Goal: Task Accomplishment & Management: Manage account settings

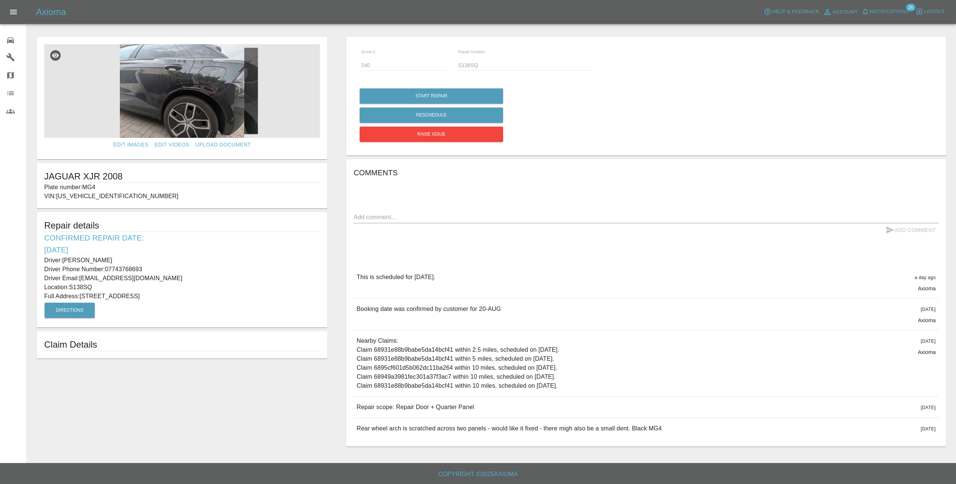
click at [223, 104] on img at bounding box center [182, 91] width 276 height 94
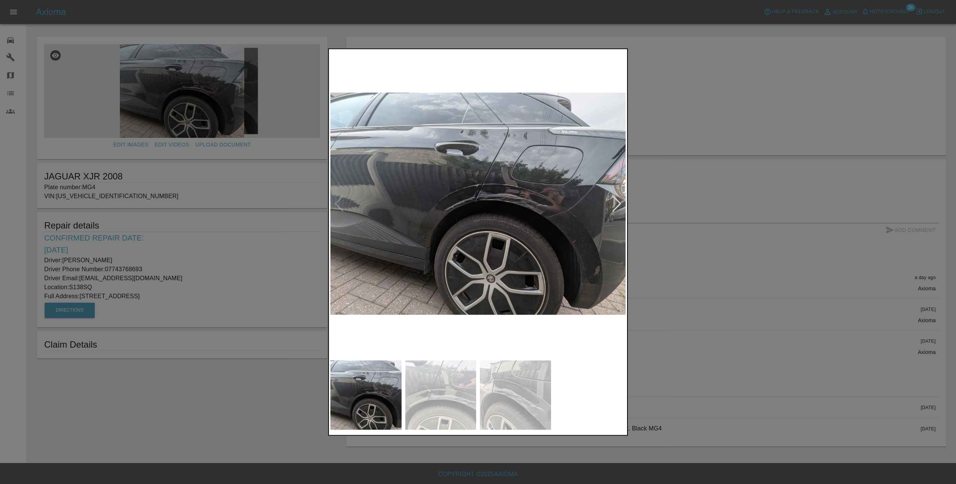
click at [617, 215] on img at bounding box center [477, 204] width 295 height 306
click at [454, 389] on img at bounding box center [440, 394] width 71 height 69
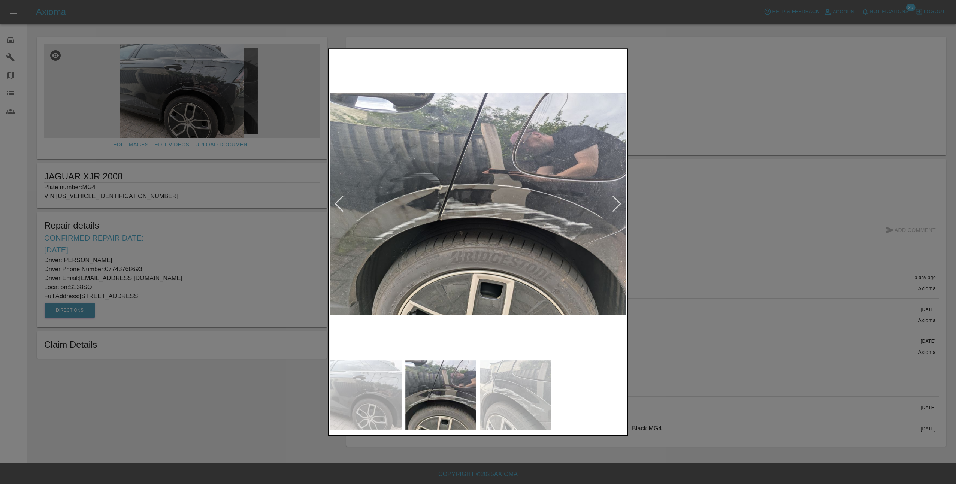
click at [526, 387] on img at bounding box center [515, 394] width 71 height 69
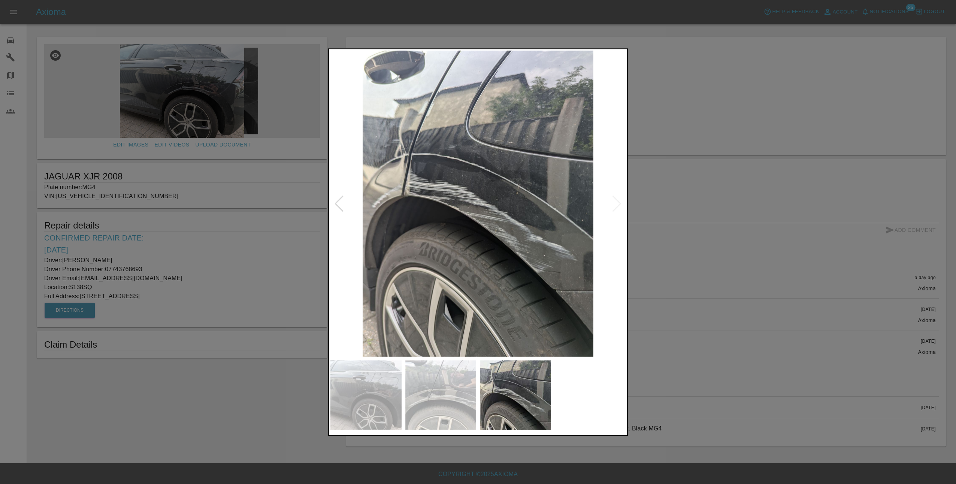
click at [742, 273] on div at bounding box center [478, 242] width 956 height 484
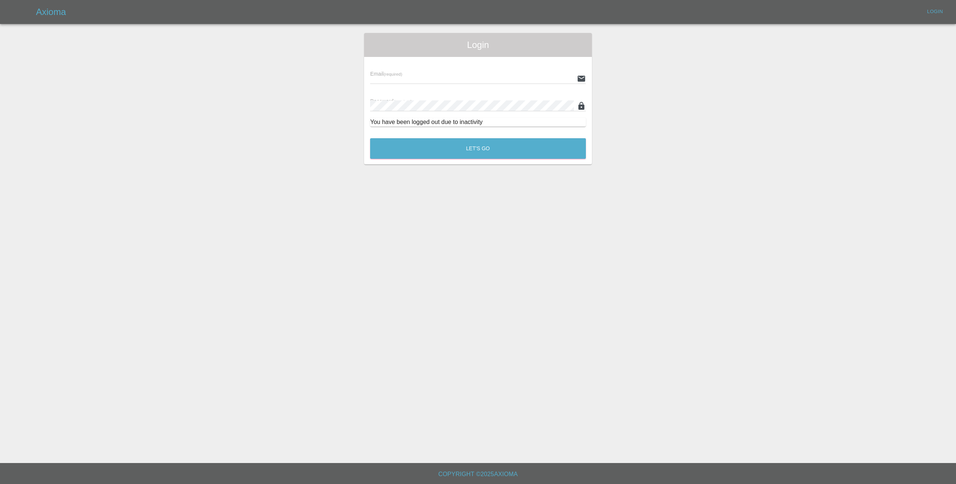
type input "lmfsmartrepairs@outlook.com"
click at [449, 137] on div "Let's Go" at bounding box center [478, 147] width 216 height 28
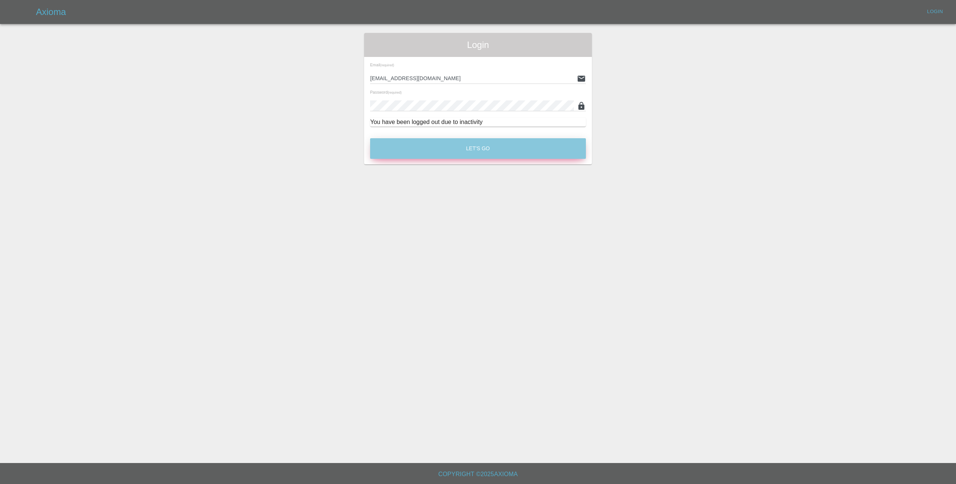
click at [447, 144] on button "Let's Go" at bounding box center [478, 148] width 216 height 21
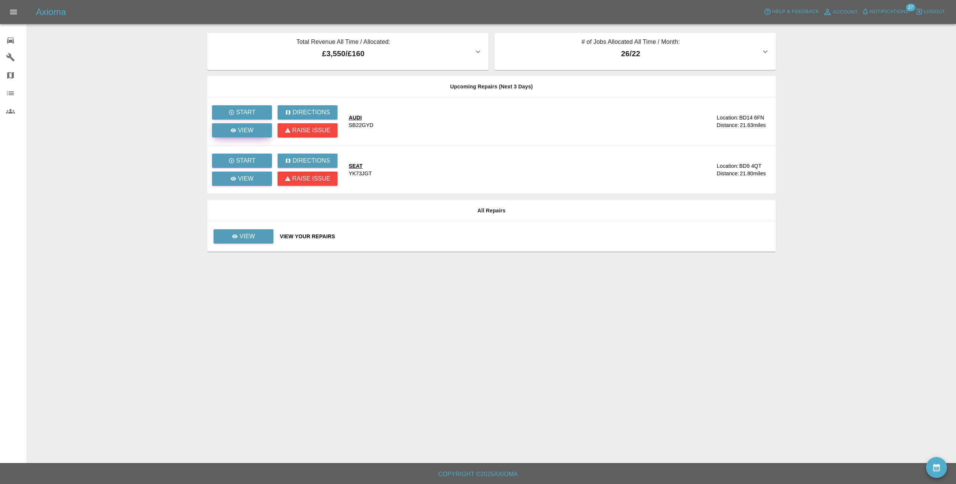
click at [262, 131] on link "View" at bounding box center [242, 130] width 60 height 14
click at [242, 179] on p "View" at bounding box center [246, 178] width 16 height 9
click at [768, 51] on icon "button" at bounding box center [765, 51] width 9 height 9
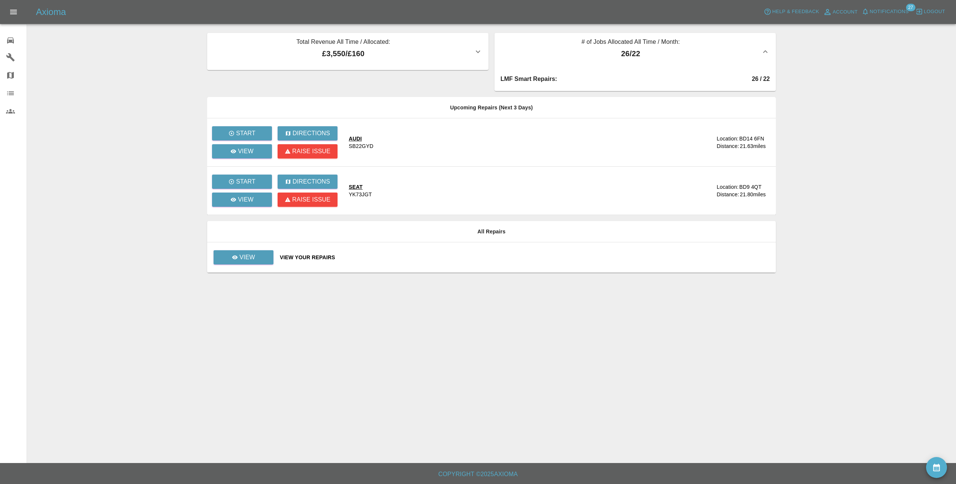
click at [765, 54] on icon "button" at bounding box center [765, 51] width 9 height 9
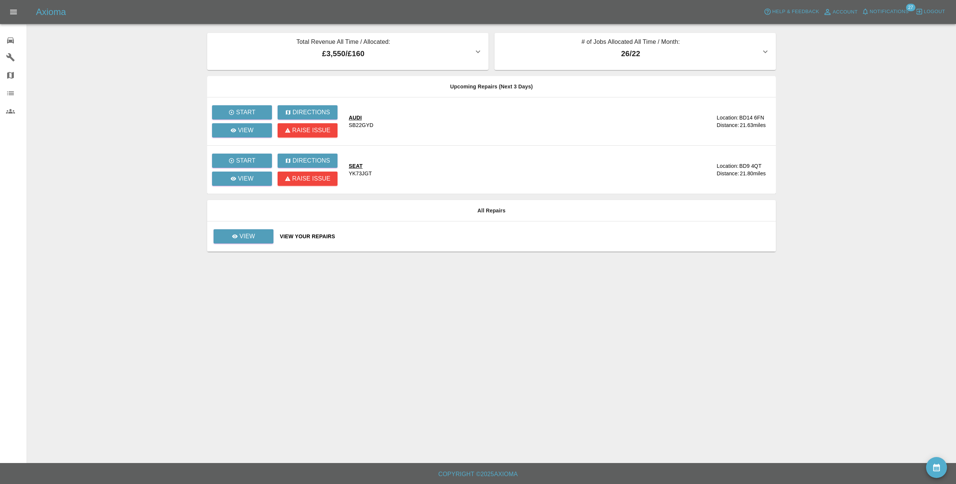
click at [905, 10] on span "Notifications" at bounding box center [888, 11] width 39 height 9
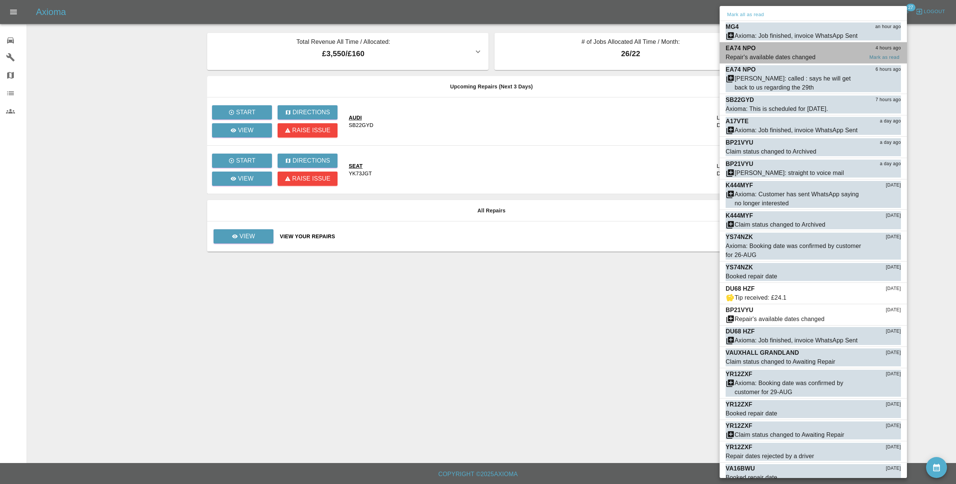
click at [827, 50] on div "EA74 NPO 4 hours ago" at bounding box center [812, 48] width 175 height 9
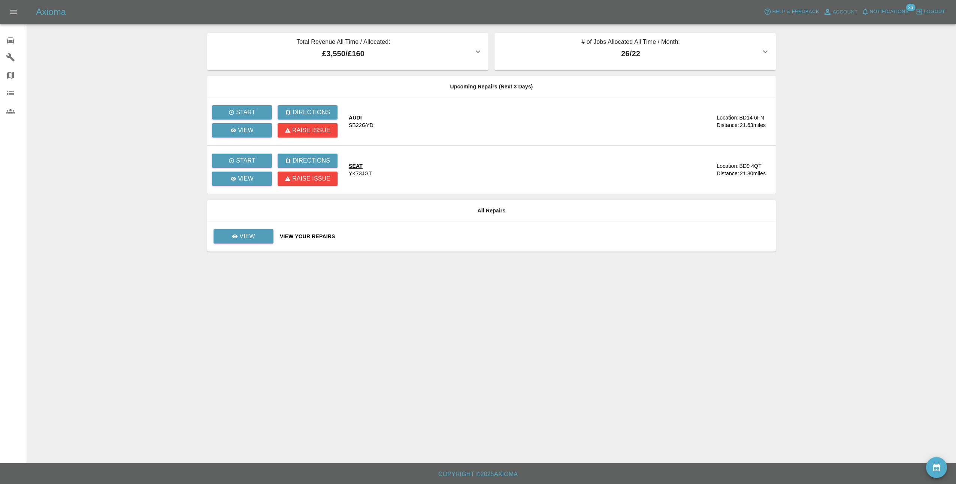
click at [883, 7] on span "Notifications" at bounding box center [888, 11] width 39 height 9
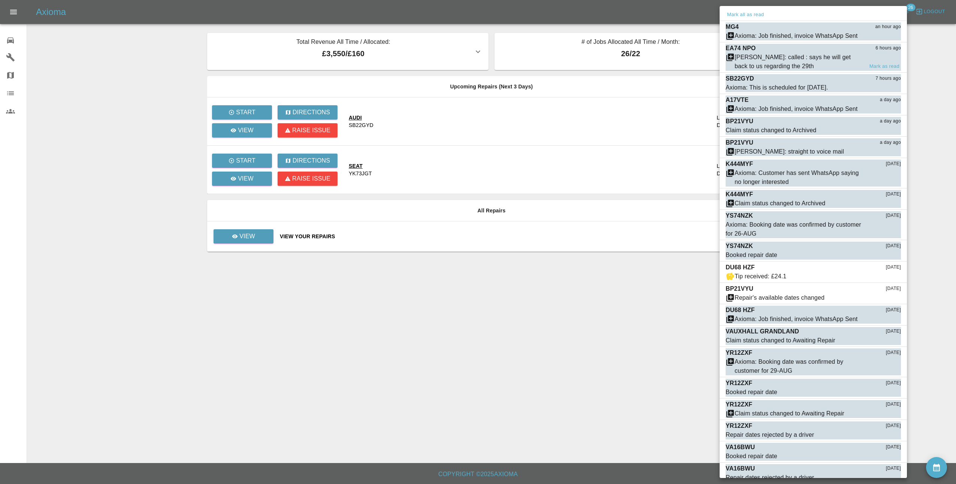
click at [862, 54] on div "Castro: called : says he will get back to us regarding the 29th" at bounding box center [798, 62] width 129 height 18
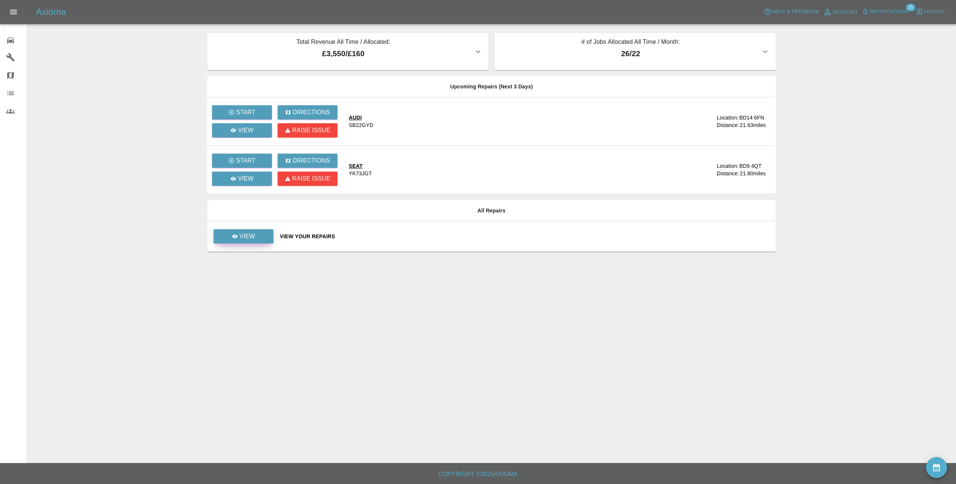
click at [256, 235] on link "View" at bounding box center [243, 236] width 60 height 14
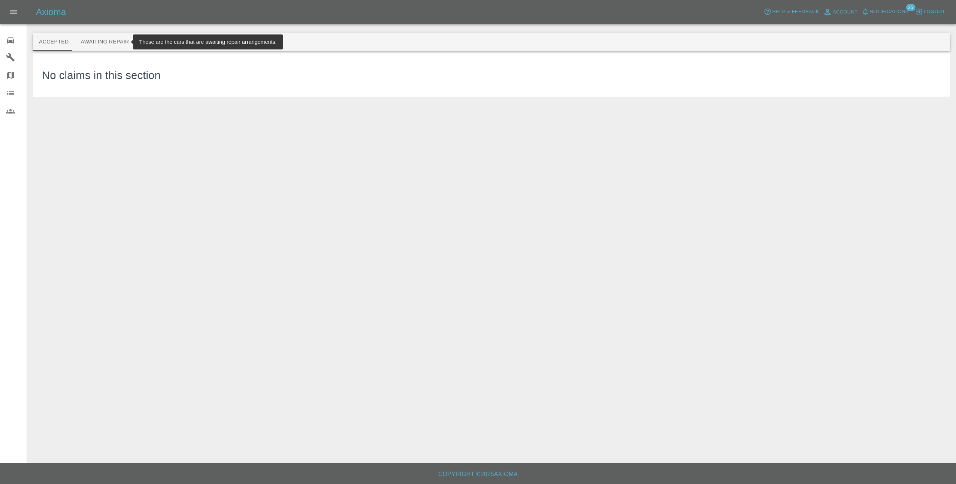
click at [104, 40] on button "Awaiting Repair" at bounding box center [105, 42] width 60 height 18
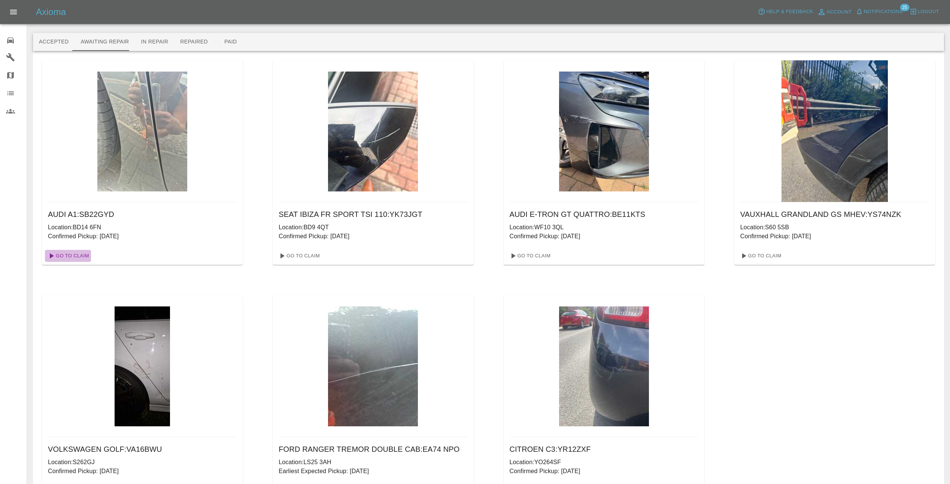
click at [83, 258] on link "Go To Claim" at bounding box center [68, 256] width 46 height 12
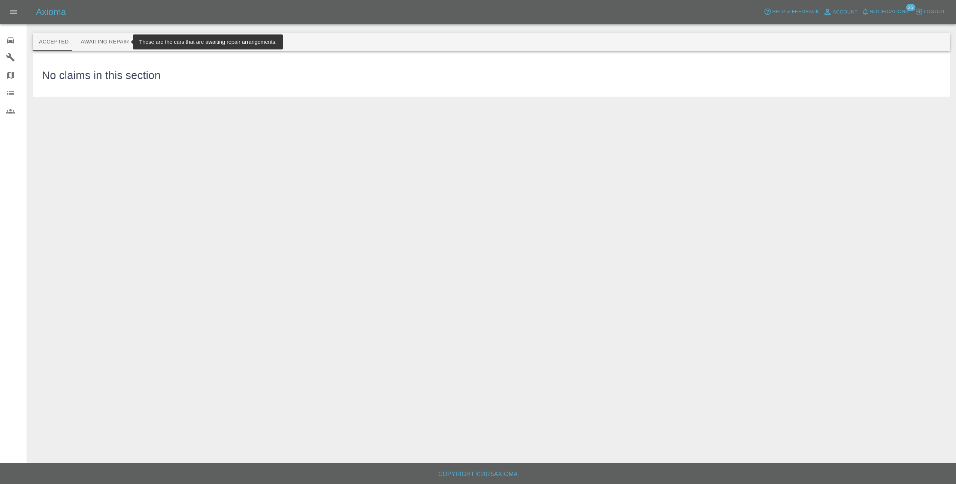
click at [92, 40] on button "Awaiting Repair" at bounding box center [105, 42] width 60 height 18
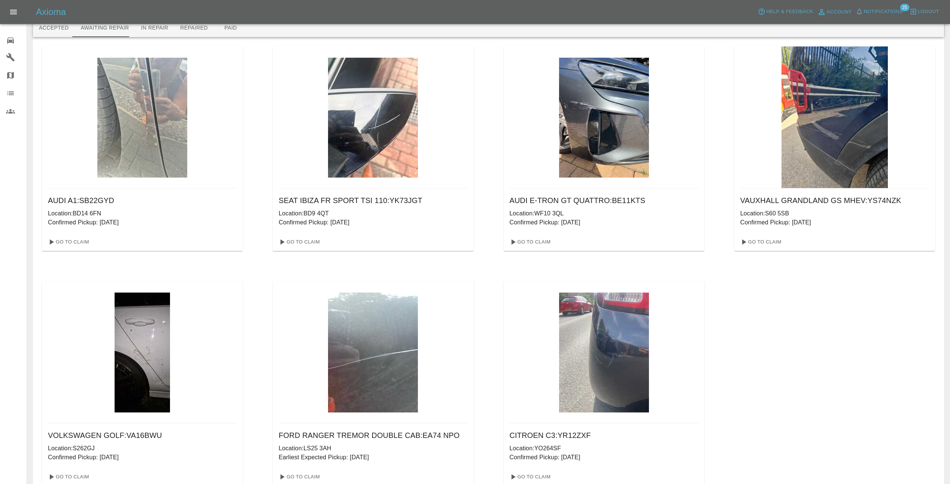
scroll to position [37, 0]
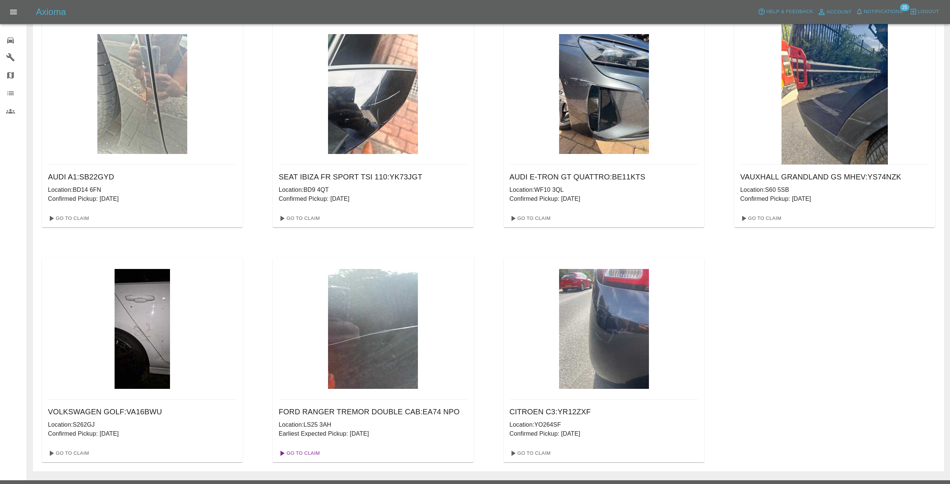
click at [295, 453] on link "Go To Claim" at bounding box center [299, 453] width 46 height 12
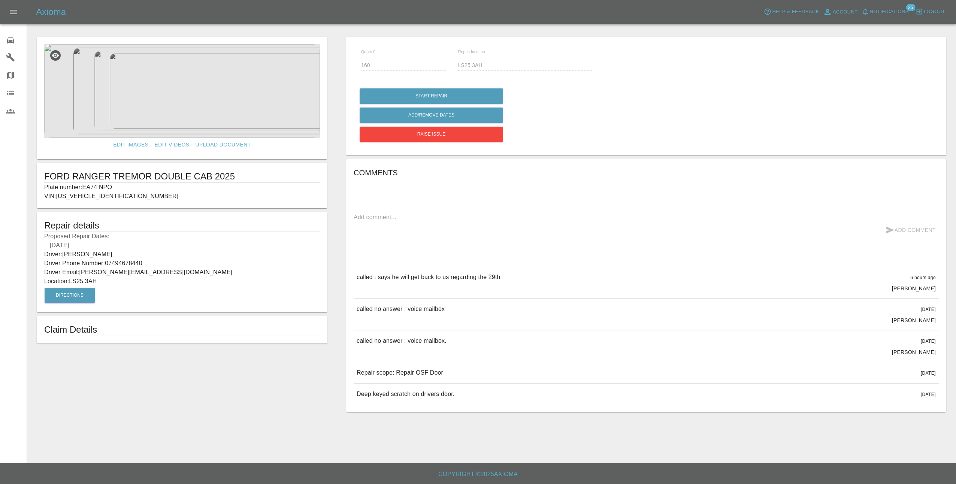
click at [692, 212] on div "x" at bounding box center [645, 217] width 585 height 12
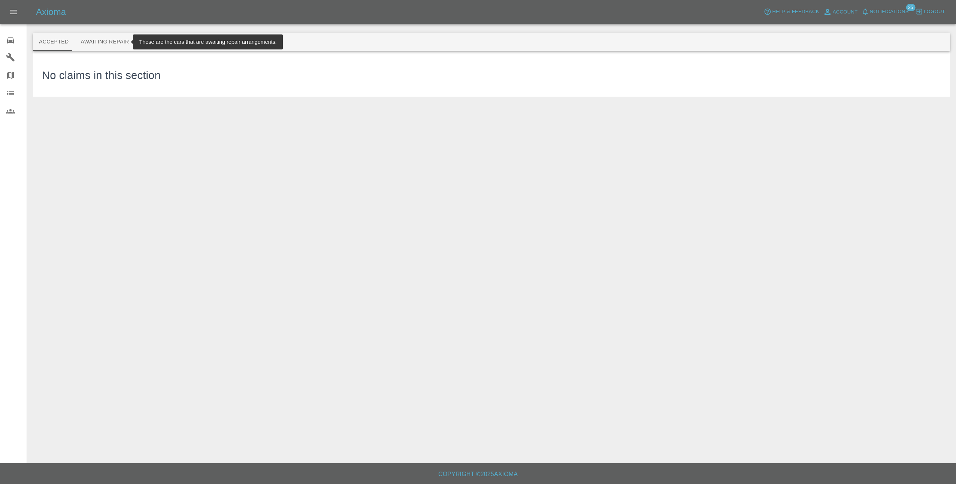
click at [97, 39] on button "Awaiting Repair" at bounding box center [105, 42] width 60 height 18
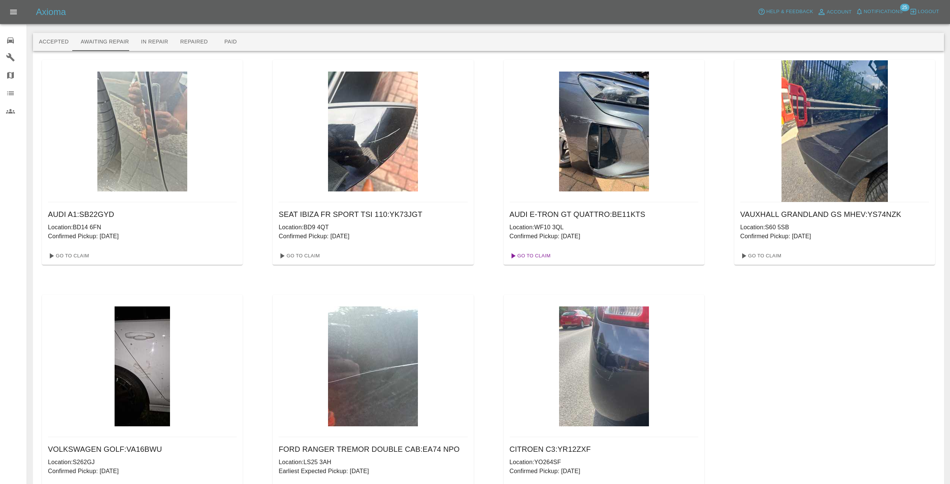
click at [537, 255] on link "Go To Claim" at bounding box center [530, 256] width 46 height 12
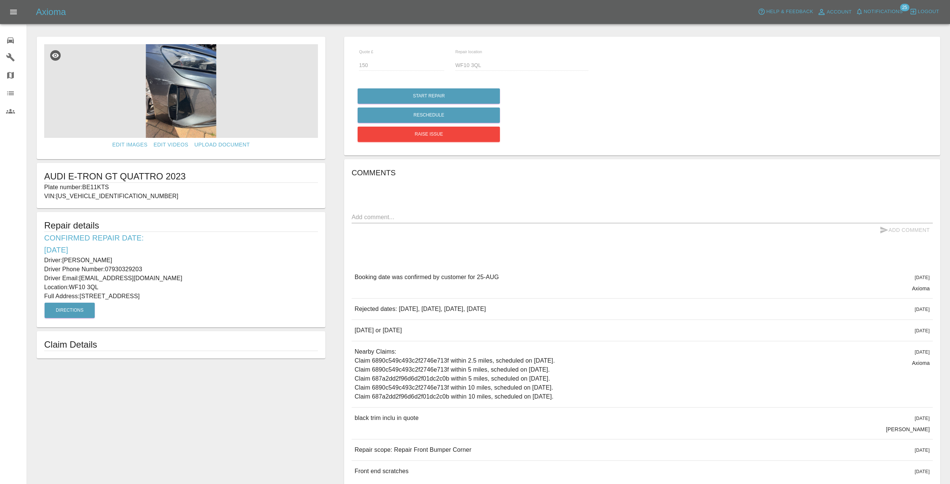
click at [174, 93] on img at bounding box center [181, 91] width 274 height 94
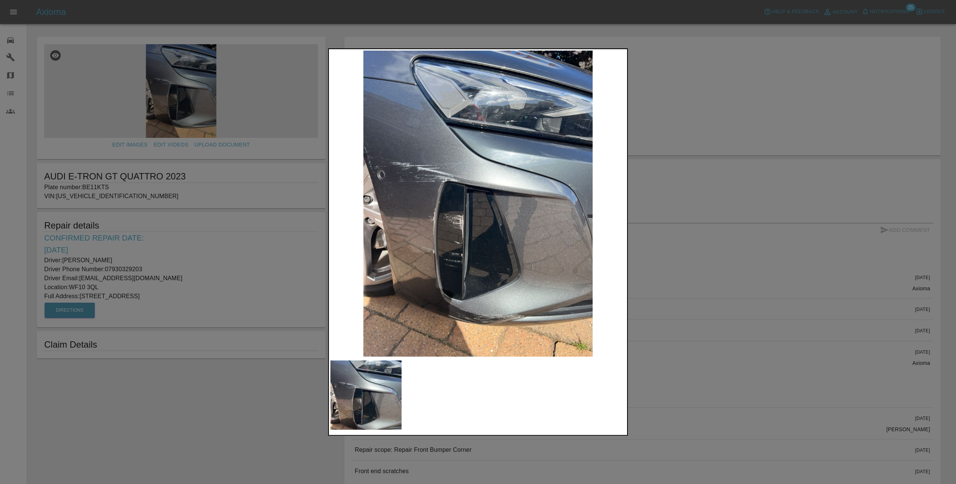
click at [677, 282] on div at bounding box center [478, 242] width 956 height 484
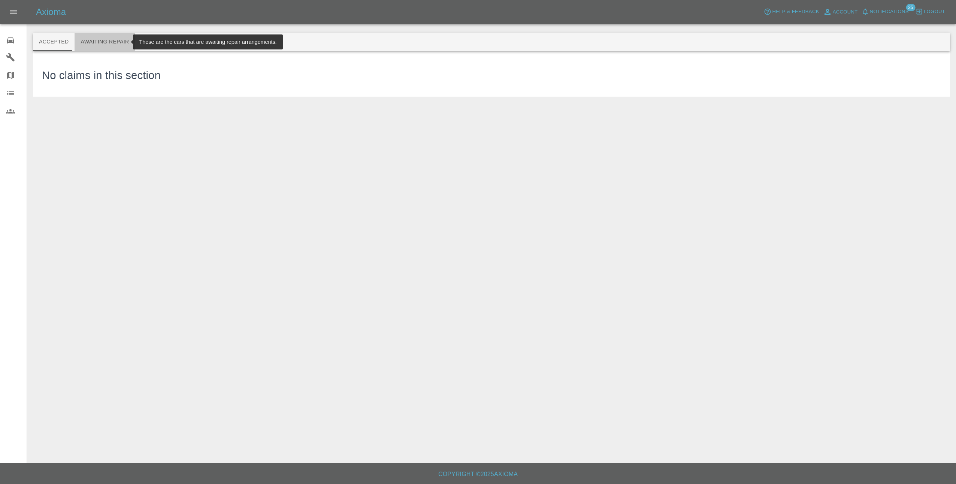
click at [112, 40] on button "Awaiting Repair" at bounding box center [105, 42] width 60 height 18
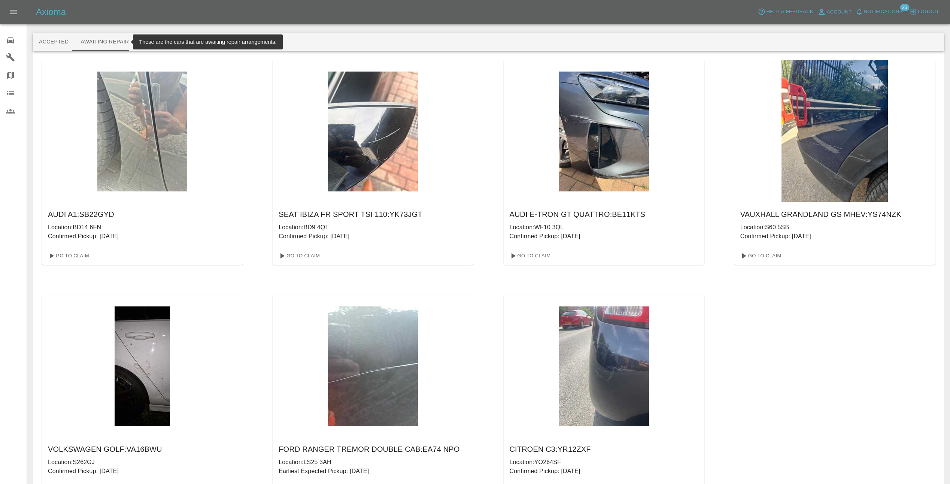
click at [267, 119] on div "AUDI A1 : SB22GYD Location: BD14 6FN Confirmed Pickup: [DATE] Go To Claim SEAT …" at bounding box center [488, 280] width 893 height 440
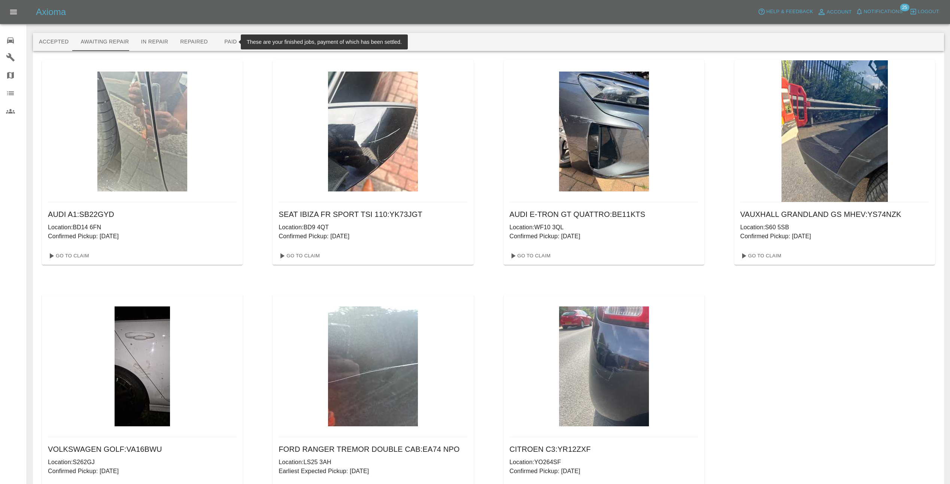
click at [219, 40] on button "Paid" at bounding box center [231, 42] width 34 height 18
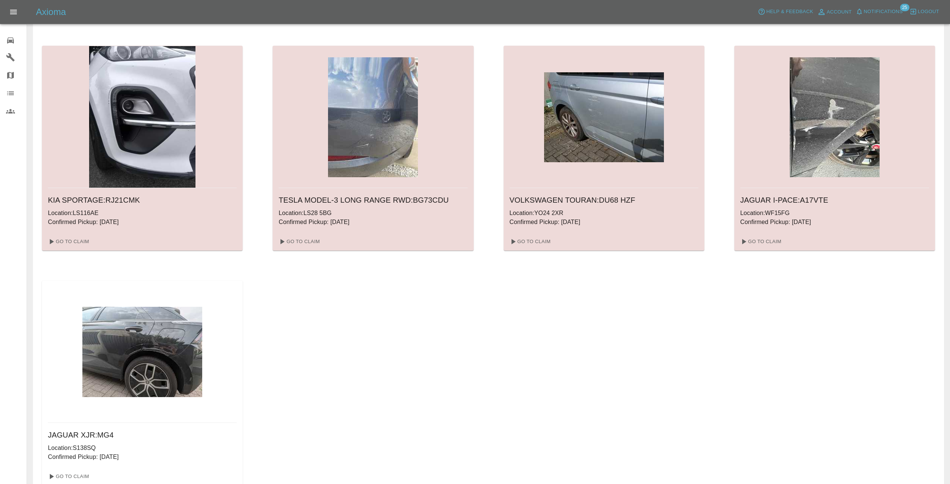
scroll to position [487, 0]
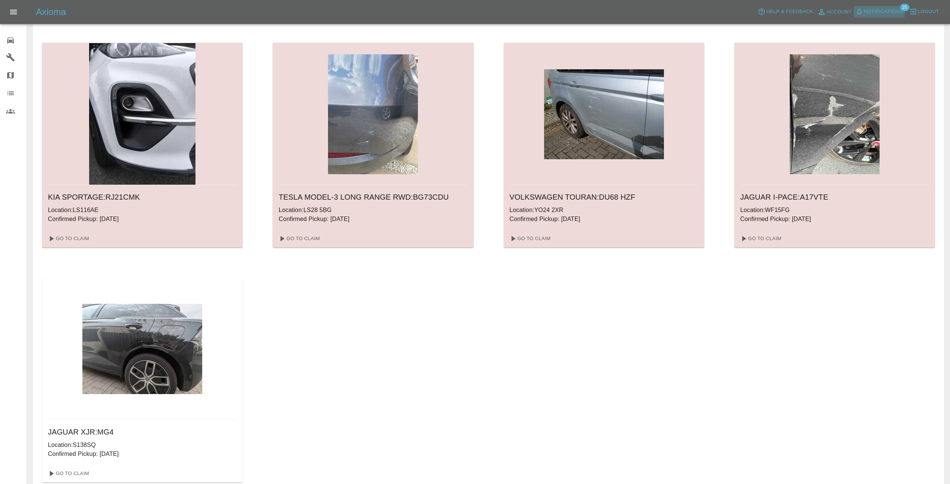
click at [887, 12] on span "Notifications" at bounding box center [883, 11] width 39 height 9
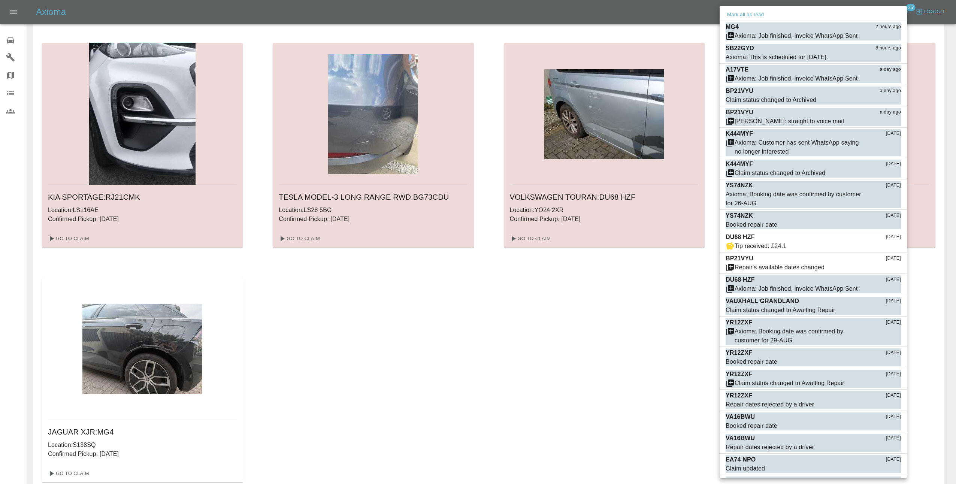
click at [921, 35] on div at bounding box center [478, 242] width 956 height 484
